Goal: Information Seeking & Learning: Check status

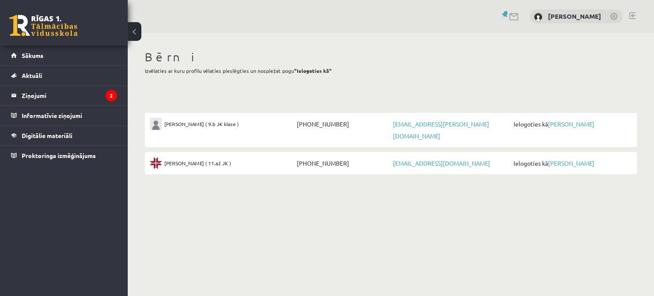
click at [473, 75] on div "Bērni Izvēlaties ar kuru profilu vēlaties pieslēgties un nospiežat pogu "Ielogo…" at bounding box center [391, 65] width 492 height 30
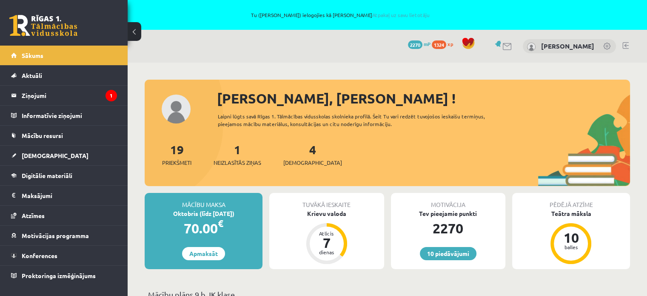
click at [606, 45] on link at bounding box center [607, 47] width 9 height 9
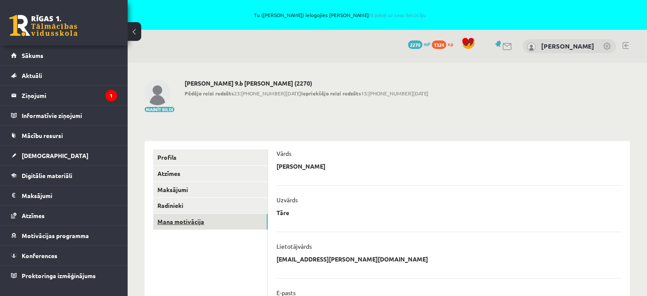
click at [209, 218] on link "Mana motivācija" at bounding box center [210, 222] width 114 height 16
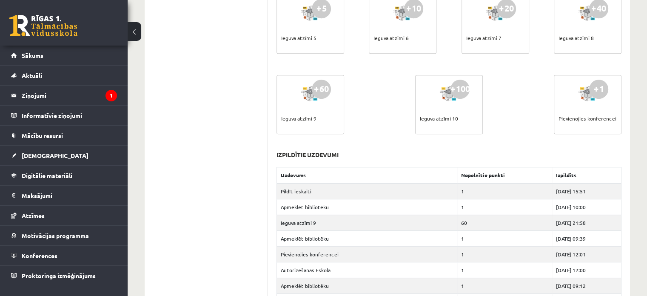
scroll to position [468, 0]
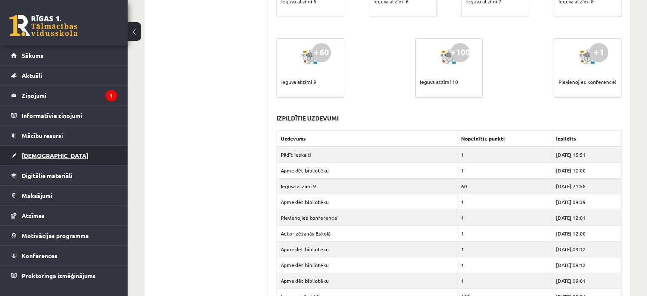
click at [31, 149] on link "[DEMOGRAPHIC_DATA]" at bounding box center [64, 156] width 106 height 20
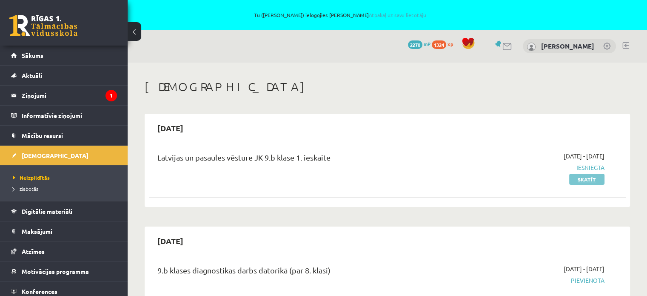
drag, startPoint x: 582, startPoint y: 177, endPoint x: 577, endPoint y: 177, distance: 5.1
click at [582, 177] on link "Skatīt" at bounding box center [586, 179] width 35 height 11
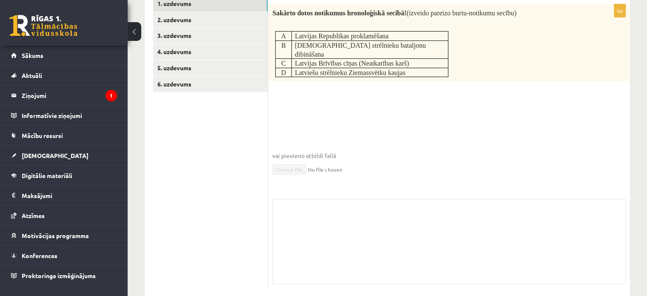
scroll to position [170, 0]
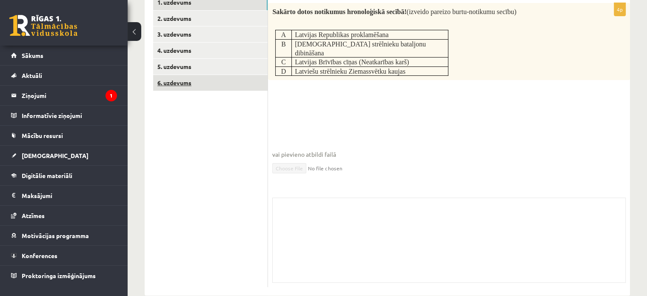
click at [216, 80] on link "6. uzdevums" at bounding box center [210, 83] width 114 height 16
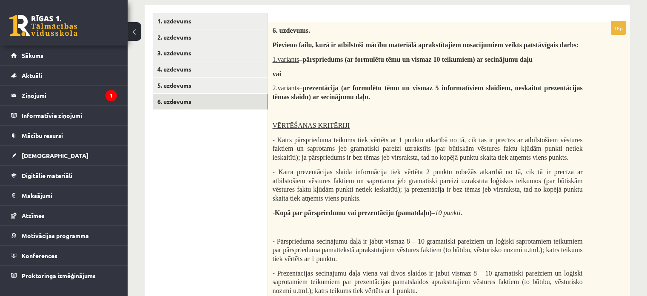
scroll to position [407, 0]
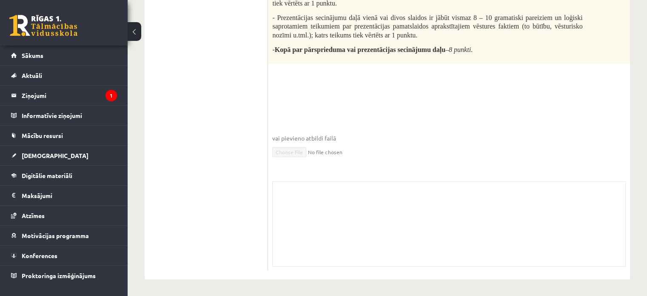
click at [321, 141] on span "vai pievieno atbildi failā" at bounding box center [449, 138] width 354 height 9
click at [294, 138] on span "vai pievieno atbildi failā" at bounding box center [449, 138] width 354 height 9
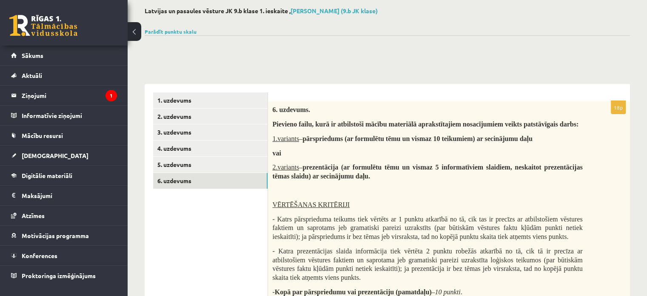
scroll to position [24, 0]
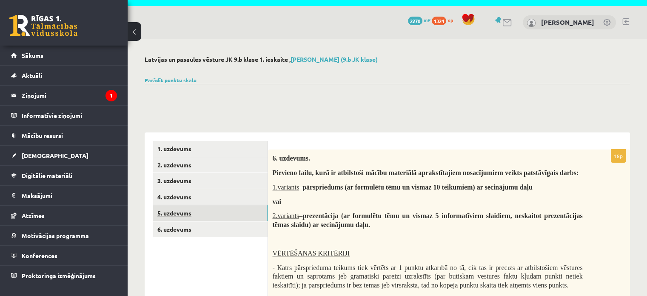
click at [193, 209] on link "5. uzdevums" at bounding box center [210, 213] width 114 height 16
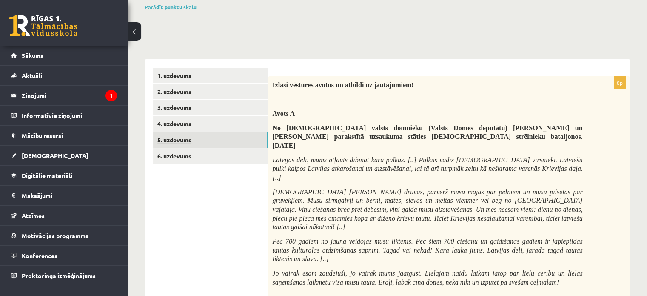
scroll to position [170, 0]
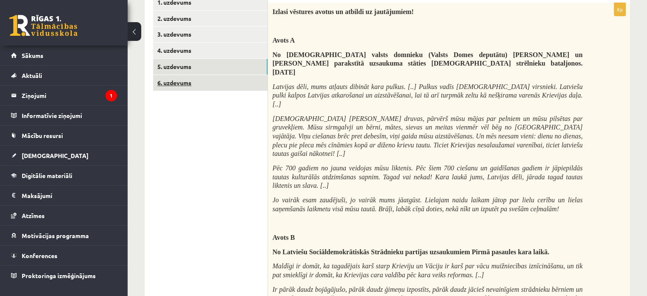
click at [210, 84] on link "6. uzdevums" at bounding box center [210, 83] width 114 height 16
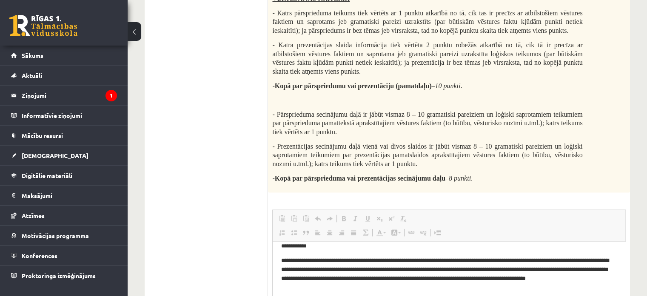
scroll to position [108, 0]
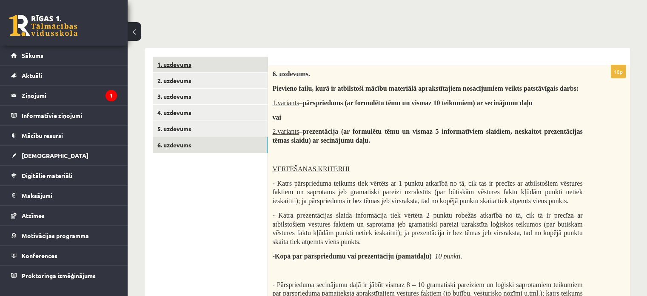
click at [192, 68] on link "1. uzdevums" at bounding box center [210, 65] width 114 height 16
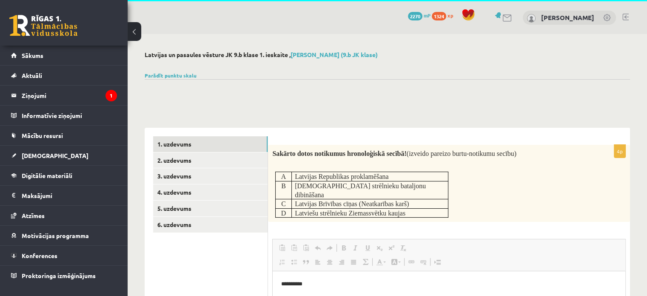
scroll to position [0, 0]
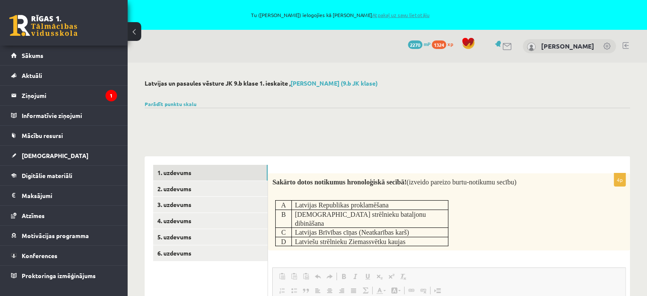
click at [396, 13] on link "Atpakaļ uz savu lietotāju" at bounding box center [400, 14] width 57 height 7
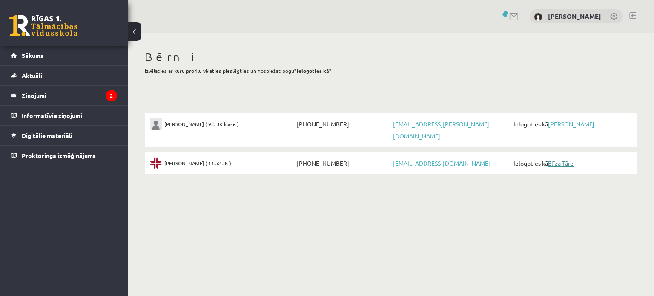
click at [558, 159] on link "Elīza Tāre" at bounding box center [561, 163] width 26 height 8
